Goal: Check status: Check status

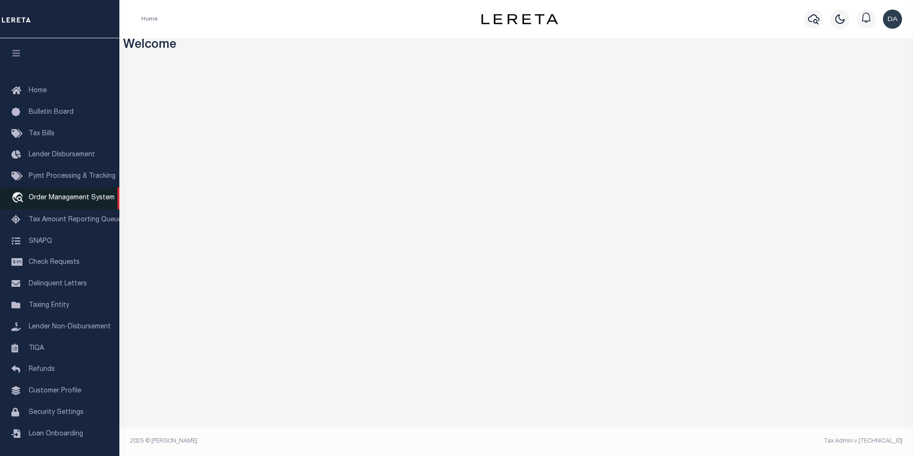
click at [47, 201] on span "Order Management System" at bounding box center [72, 197] width 86 height 7
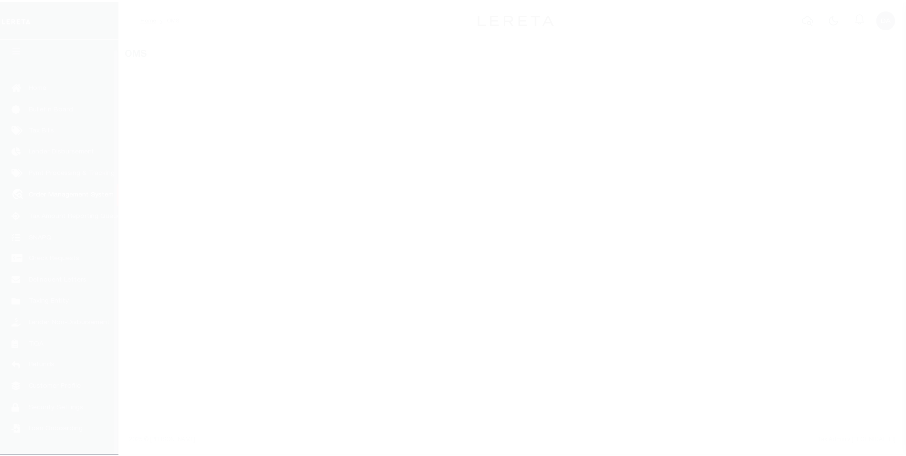
scroll to position [10, 0]
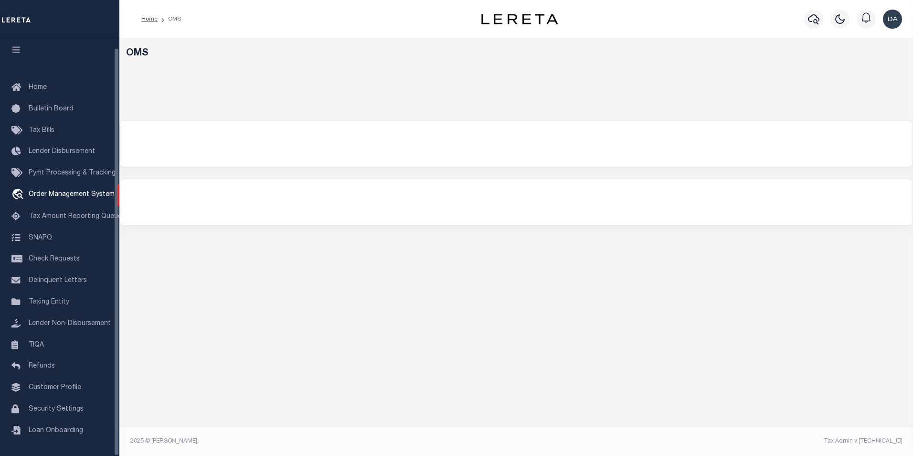
select select "200"
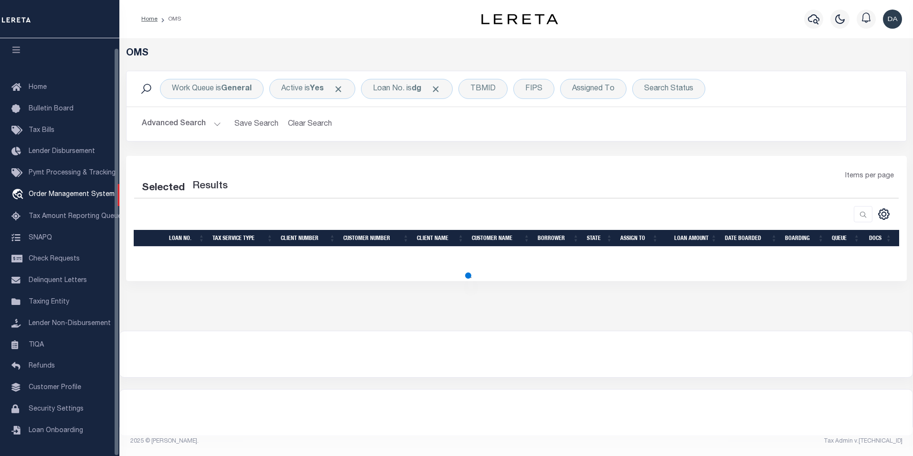
select select "200"
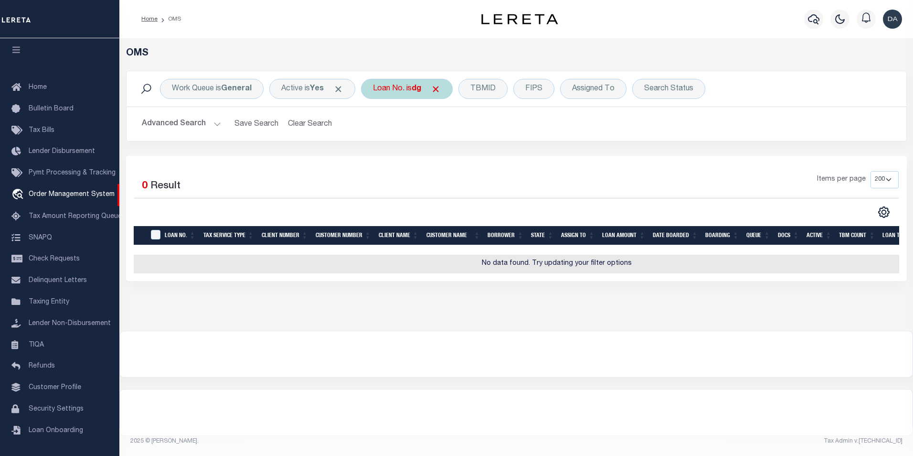
click at [392, 89] on div "Loan No. is dg" at bounding box center [407, 89] width 92 height 20
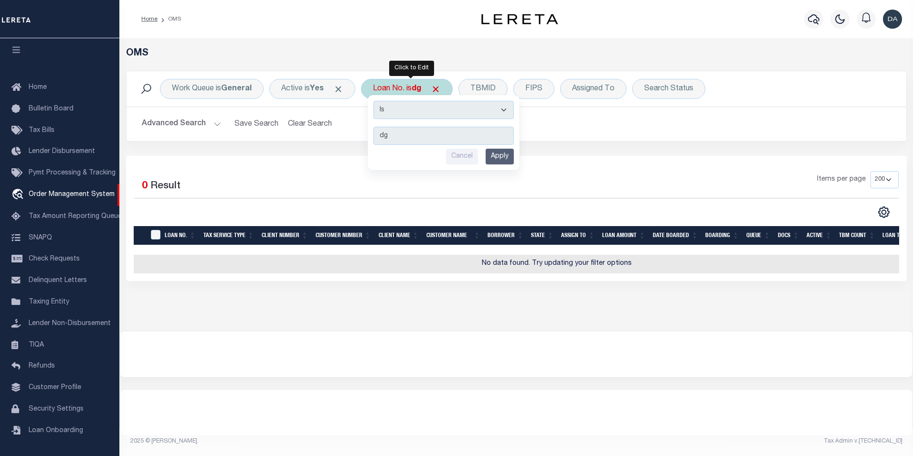
click at [400, 104] on select "Is Contains" at bounding box center [444, 110] width 140 height 18
select select "c"
click at [376, 101] on select "Is Contains" at bounding box center [444, 110] width 140 height 18
click at [511, 160] on input "Apply" at bounding box center [500, 157] width 28 height 16
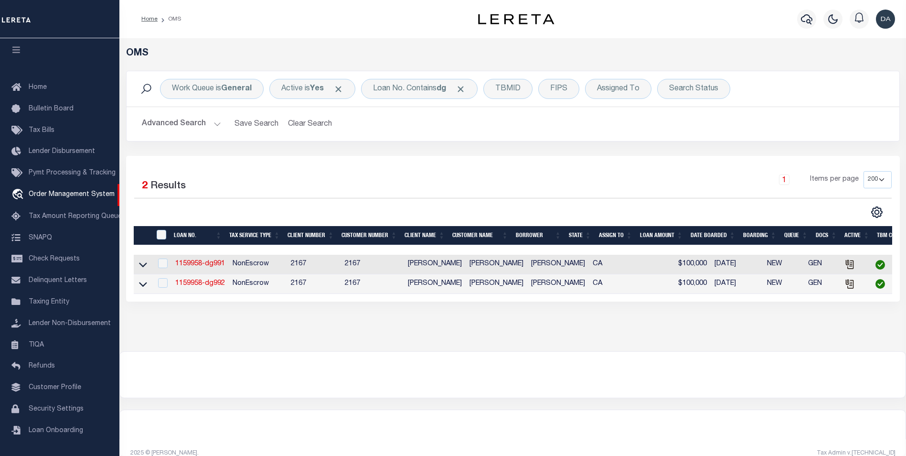
click at [210, 260] on td "1159958-dg991" at bounding box center [200, 265] width 57 height 20
checkbox input "true"
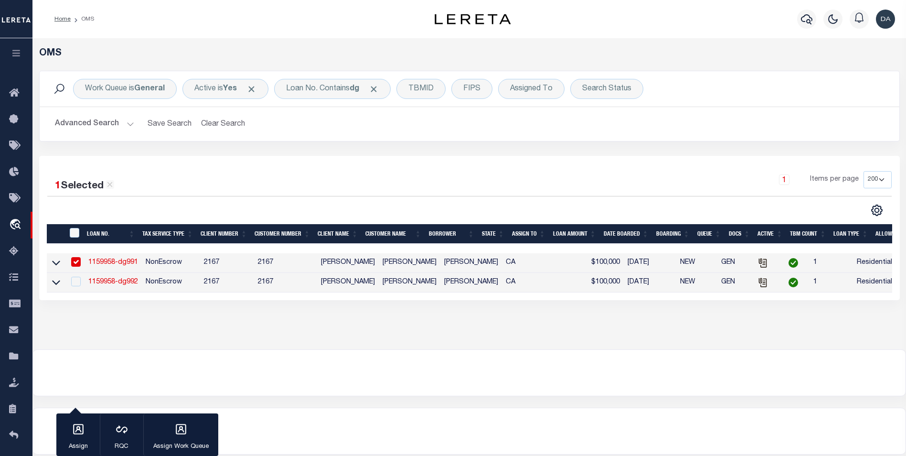
click at [120, 262] on link "1159958-dg991" at bounding box center [113, 262] width 50 height 7
type input "1159958-dg991"
type input "david M garcia"
select select
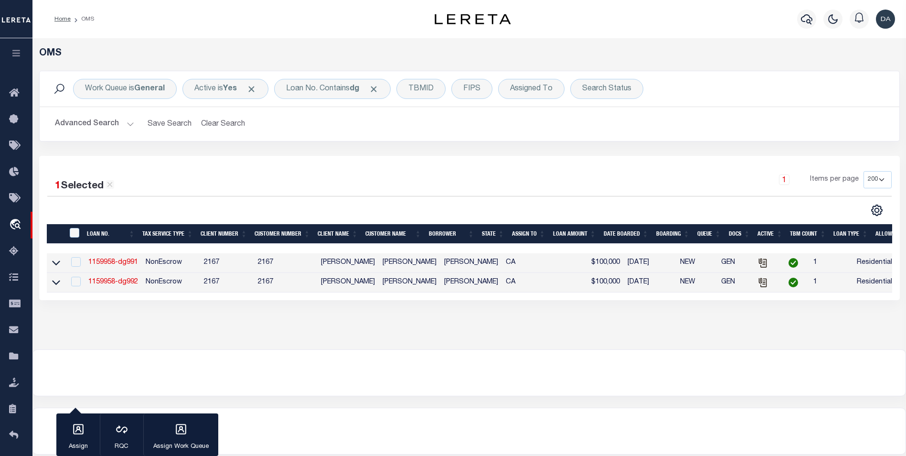
type input "91007"
type input "05/09/2025"
select select "10"
select select "NonEscrow"
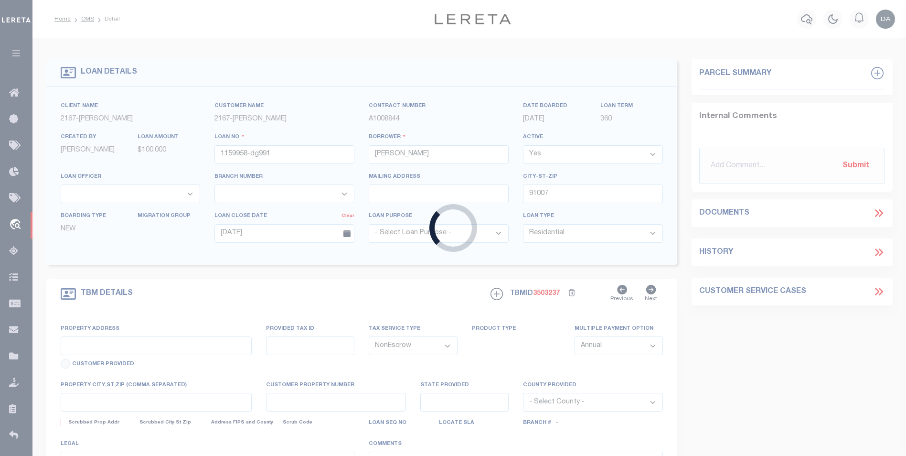
type input "785 SUNSET BLVD"
select select
type input "ARCADIA CA 91007"
type input "CA"
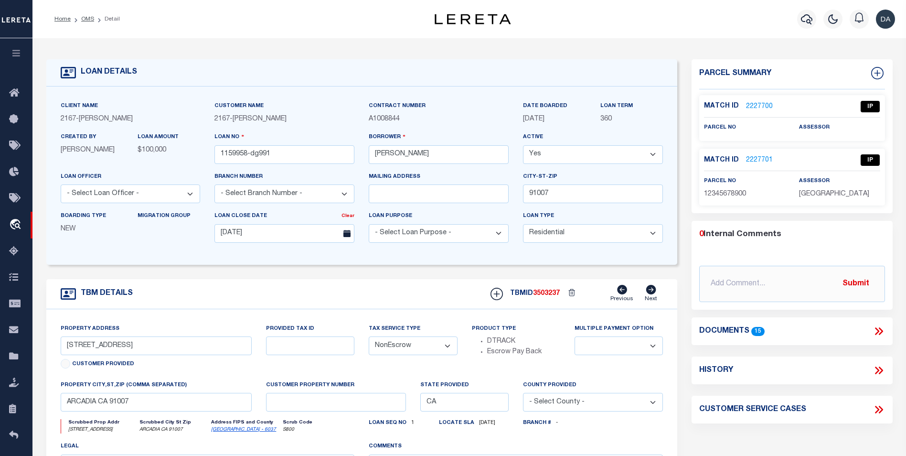
click at [877, 332] on icon at bounding box center [877, 332] width 4 height 8
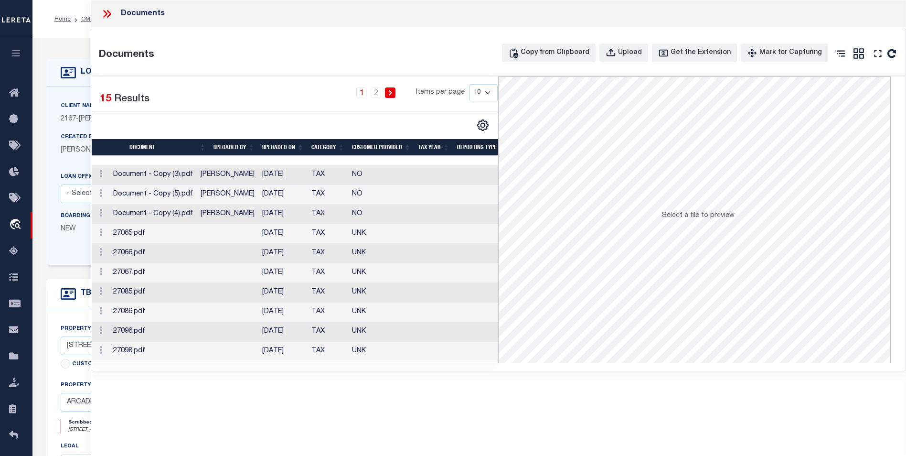
click at [247, 429] on div "Documents Documents Copy from Clipboard Upload Get the Extension Mark for Captu…" at bounding box center [498, 228] width 815 height 456
click at [179, 174] on td "Document - Copy (3).pdf" at bounding box center [152, 175] width 87 height 20
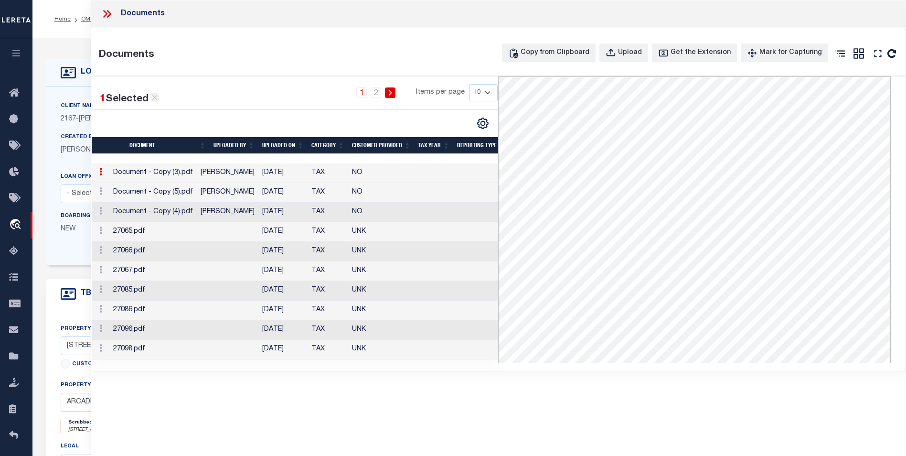
click at [155, 98] on icon at bounding box center [154, 97] width 5 height 5
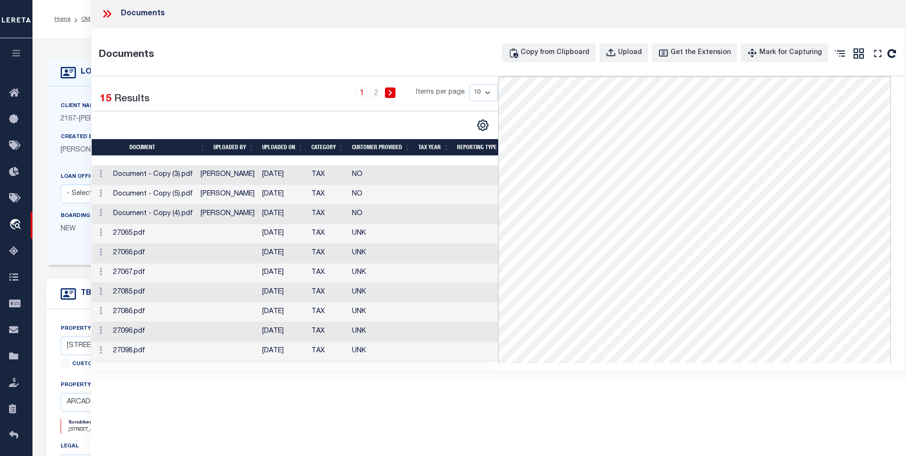
click at [357, 407] on div "Documents Documents Copy from Clipboard Upload Get the Extension Mark for Captu…" at bounding box center [498, 214] width 815 height 429
click at [175, 176] on td "Document - Copy (3).pdf" at bounding box center [152, 175] width 87 height 20
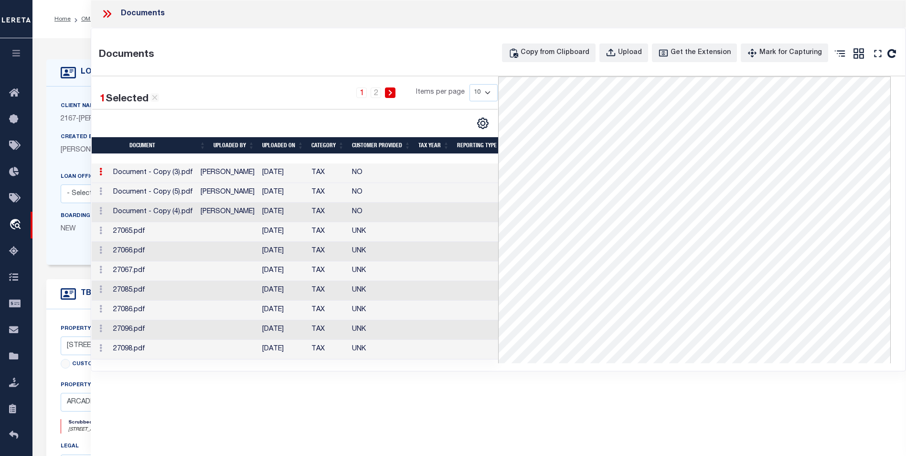
click at [99, 175] on icon at bounding box center [100, 172] width 3 height 8
click at [96, 179] on ul at bounding box center [96, 179] width 1 height 1
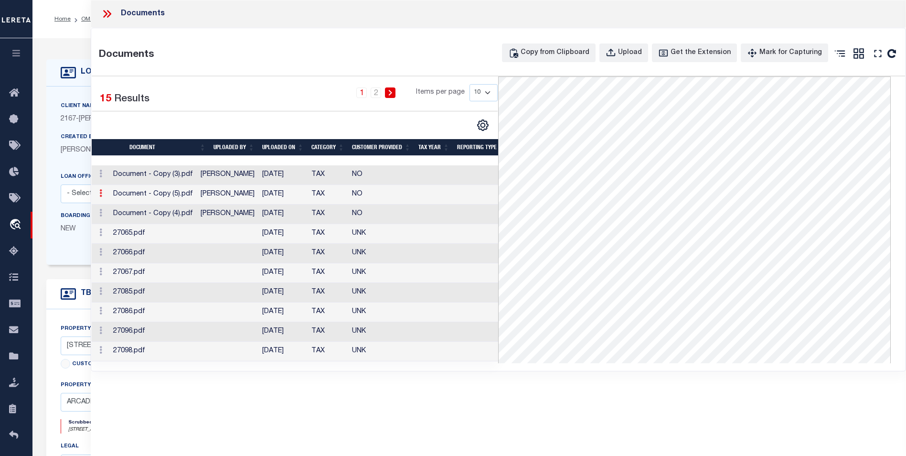
click at [100, 193] on icon at bounding box center [100, 193] width 3 height 8
click at [100, 196] on icon at bounding box center [100, 193] width 3 height 8
click at [136, 196] on td "Document - Copy (5).pdf" at bounding box center [152, 195] width 87 height 20
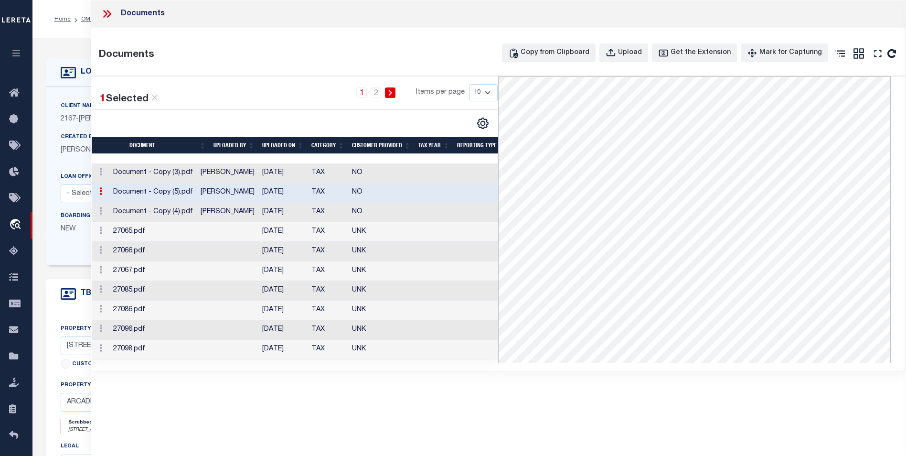
click at [102, 193] on icon at bounding box center [100, 191] width 3 height 8
click at [100, 193] on icon at bounding box center [100, 191] width 3 height 8
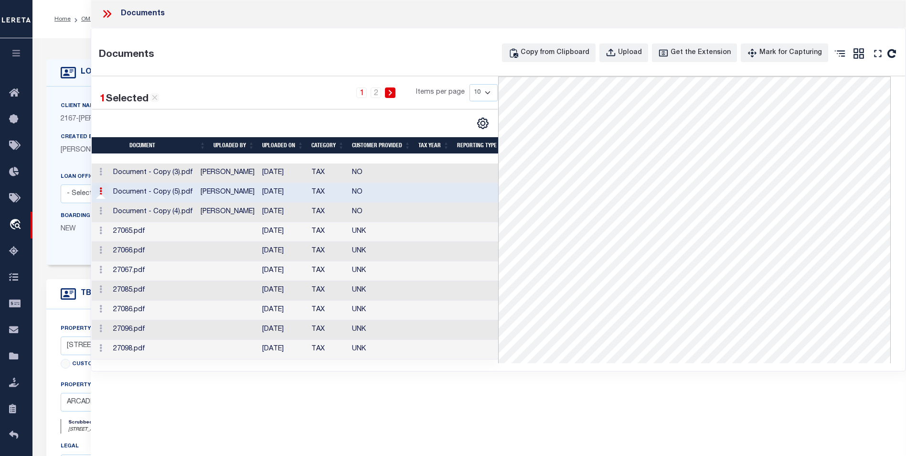
click at [100, 193] on icon at bounding box center [100, 191] width 3 height 8
click at [243, 395] on div "Documents Documents Copy from Clipboard Upload Get the Extension Mark for Captu…" at bounding box center [498, 214] width 815 height 429
click at [172, 173] on td "Document - Copy (3).pdf" at bounding box center [152, 173] width 87 height 20
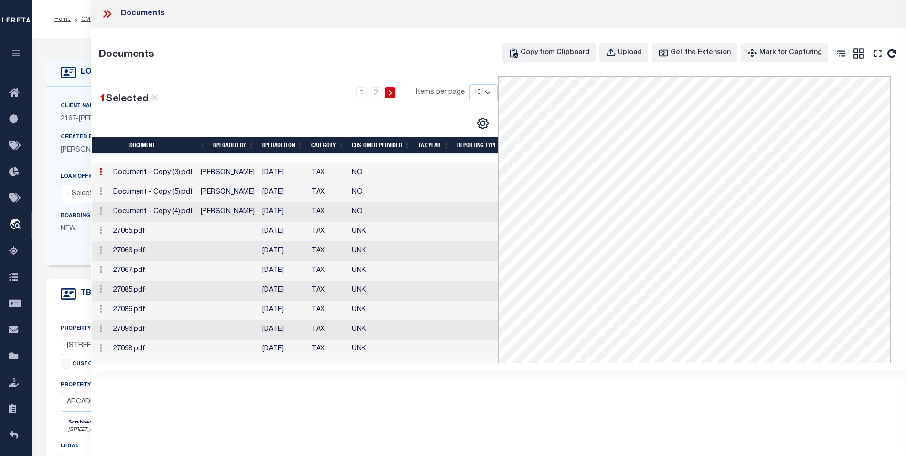
click at [311, 397] on div "Documents Documents Copy from Clipboard Upload Get the Extension Mark for Captu…" at bounding box center [498, 214] width 815 height 429
click at [311, 405] on div "Documents Documents Copy from Clipboard Upload Get the Extension Mark for Captu…" at bounding box center [498, 214] width 815 height 429
click at [486, 124] on icon "" at bounding box center [483, 123] width 12 height 12
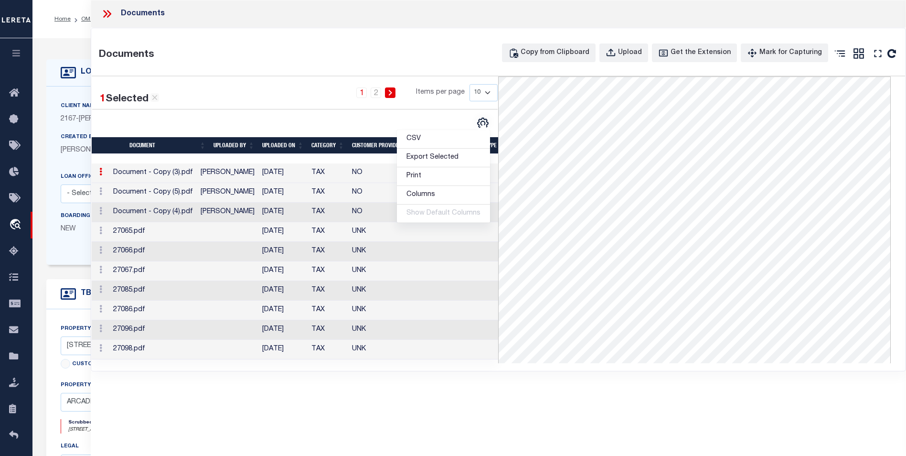
click at [306, 115] on div "1 Selected 15 Results 1 2 Items per page 10 25 50 100" at bounding box center [295, 106] width 421 height 45
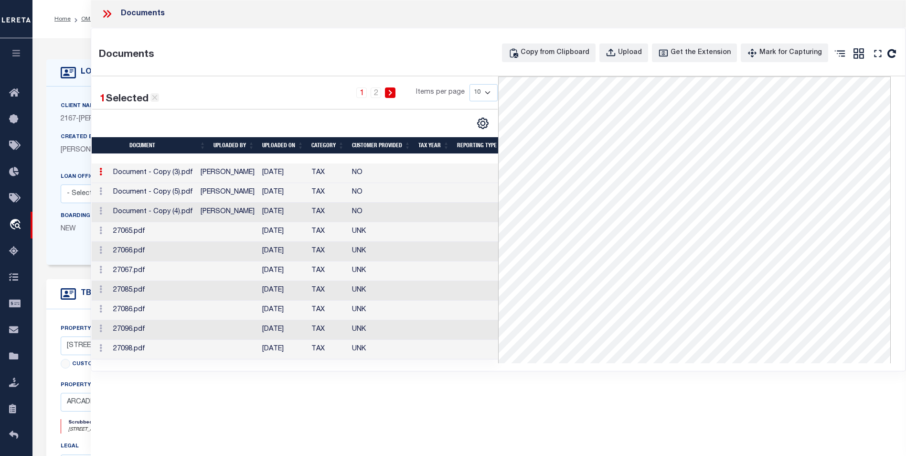
click at [153, 98] on icon at bounding box center [154, 97] width 9 height 9
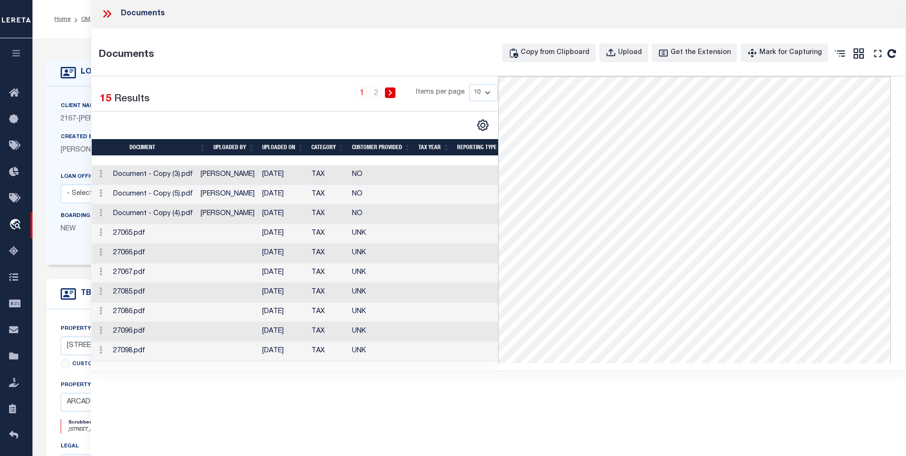
click at [170, 123] on div at bounding box center [193, 125] width 203 height 12
click at [172, 175] on td "Document - Copy (3).pdf" at bounding box center [152, 175] width 87 height 20
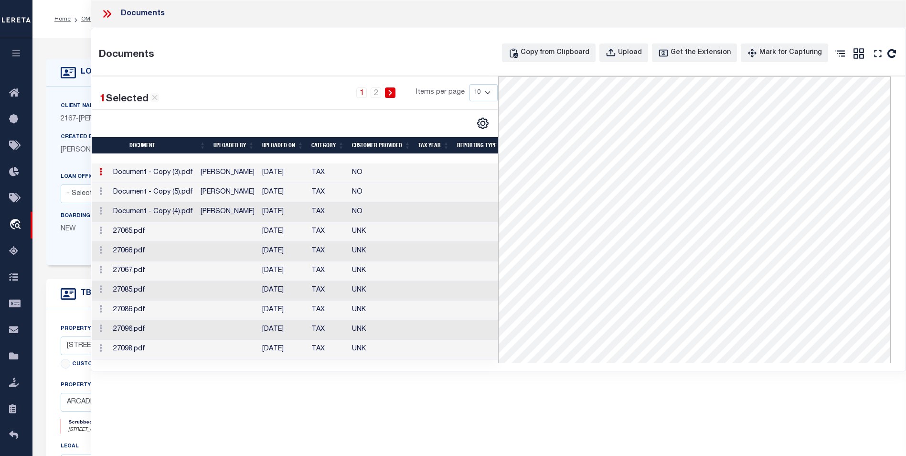
drag, startPoint x: 172, startPoint y: 175, endPoint x: 118, endPoint y: 168, distance: 54.0
click at [109, 168] on td at bounding box center [101, 173] width 18 height 20
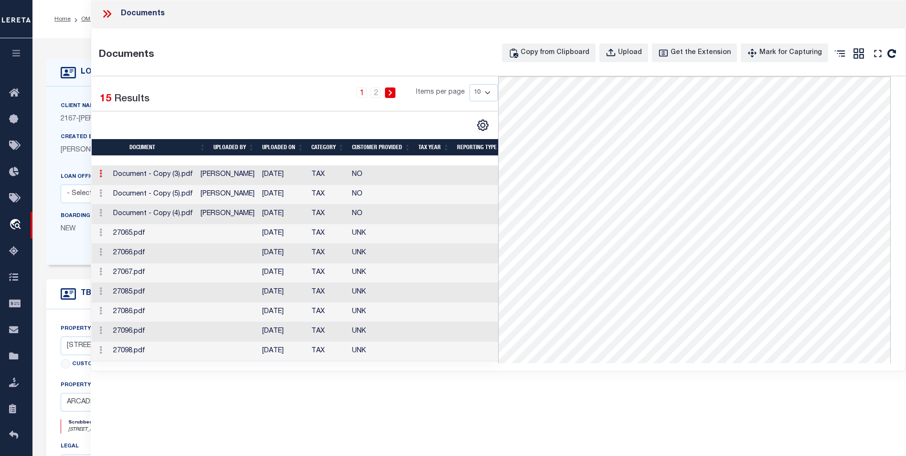
click at [100, 174] on icon at bounding box center [100, 174] width 3 height 8
click at [107, 175] on td at bounding box center [101, 175] width 18 height 20
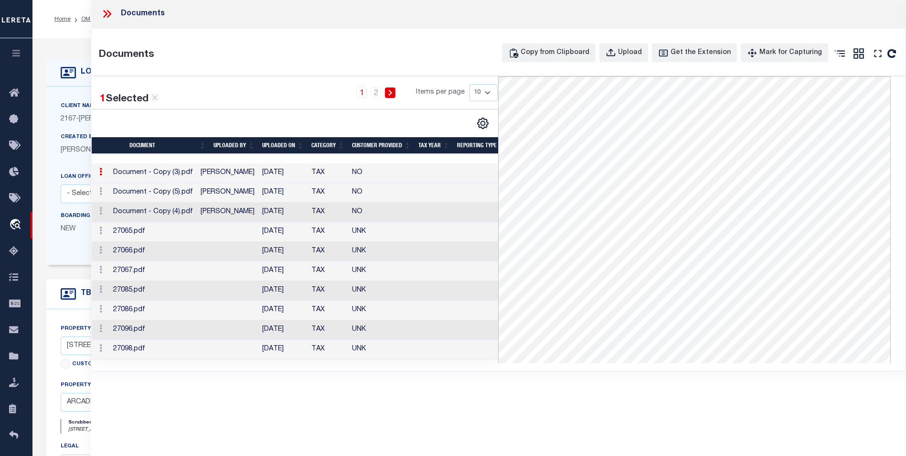
click at [99, 175] on icon at bounding box center [100, 172] width 3 height 8
click at [210, 411] on div "Documents Documents Copy from Clipboard Upload Get the Extension Mark for Captu…" at bounding box center [498, 214] width 815 height 429
click at [109, 176] on td at bounding box center [101, 173] width 18 height 20
